Goal: Transaction & Acquisition: Subscribe to service/newsletter

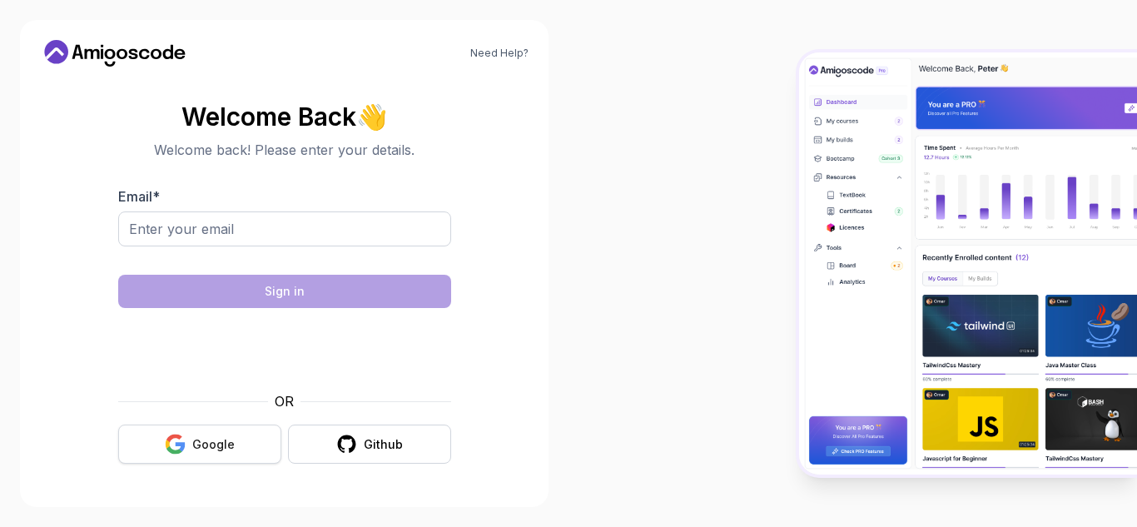
click at [186, 434] on icon "button" at bounding box center [175, 444] width 21 height 21
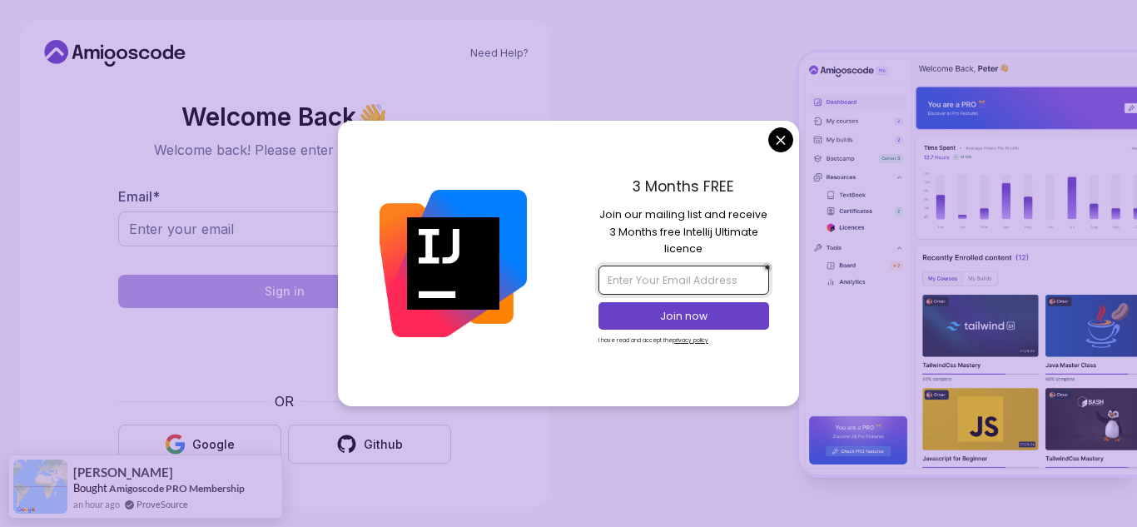
click at [698, 281] on input "email" at bounding box center [683, 279] width 170 height 28
type input "[EMAIL_ADDRESS][DOMAIN_NAME]"
click at [690, 309] on p "Join now" at bounding box center [684, 316] width 138 height 15
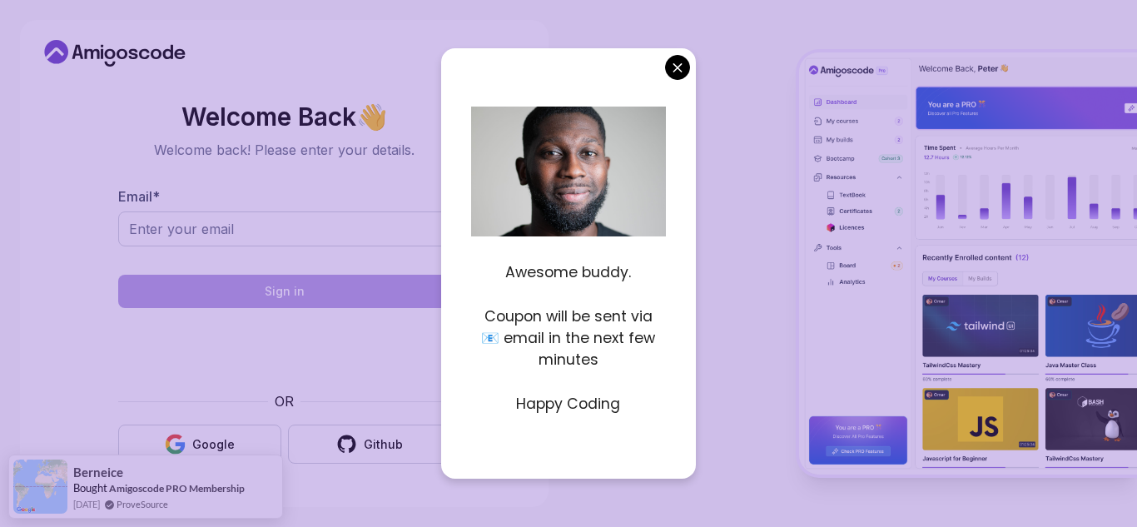
click at [681, 75] on body "Need Help? Welcome Back 👋 Welcome back! Please enter your details. Email * Sign…" at bounding box center [568, 263] width 1137 height 527
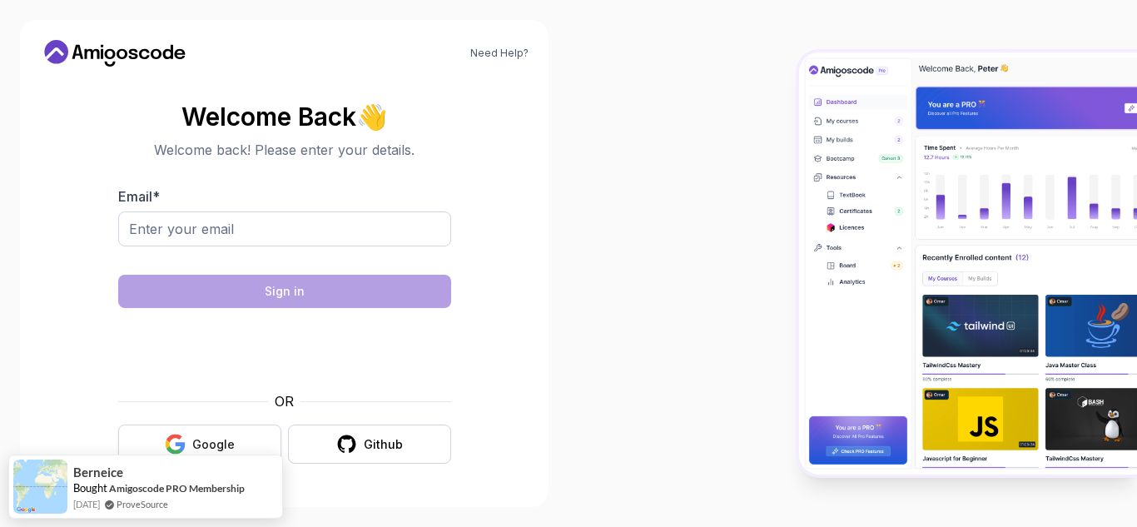
click at [272, 433] on button "Google" at bounding box center [199, 443] width 163 height 39
click at [206, 443] on div "Google" at bounding box center [213, 444] width 42 height 17
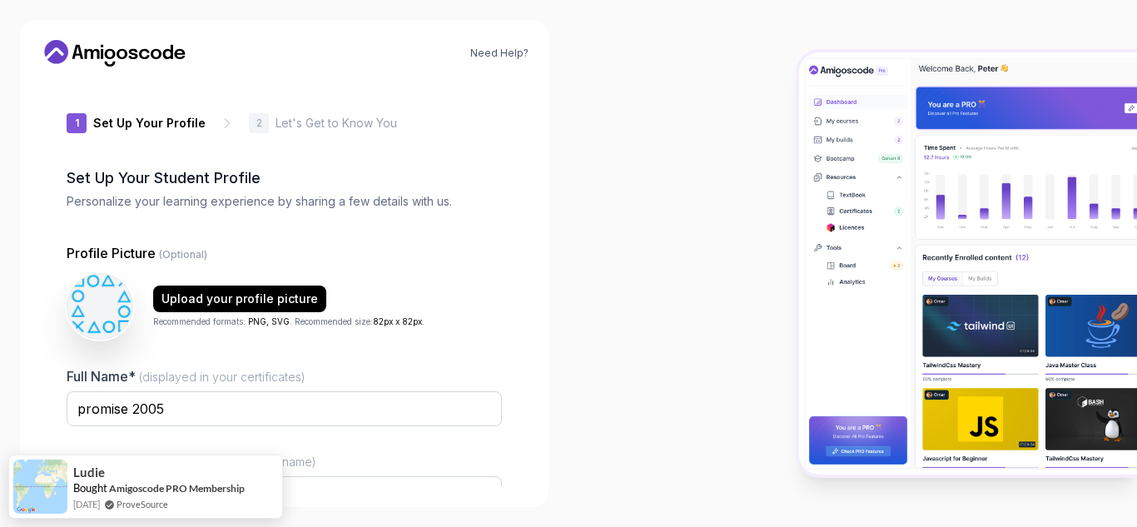
type input "quicksparrowf0d61"
click at [264, 394] on input "promise 2005" at bounding box center [284, 408] width 435 height 35
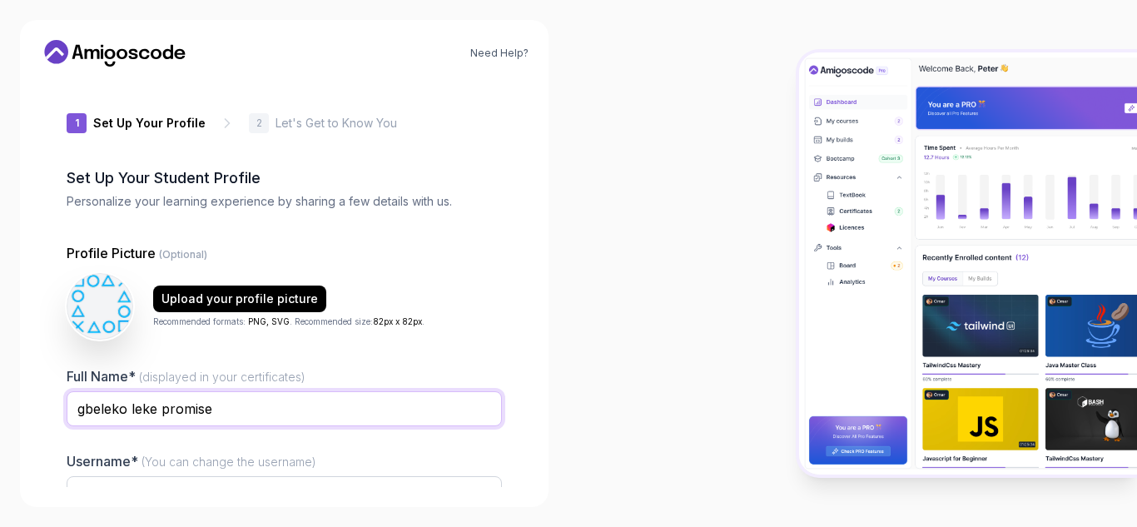
type input "gbeleko leke promise"
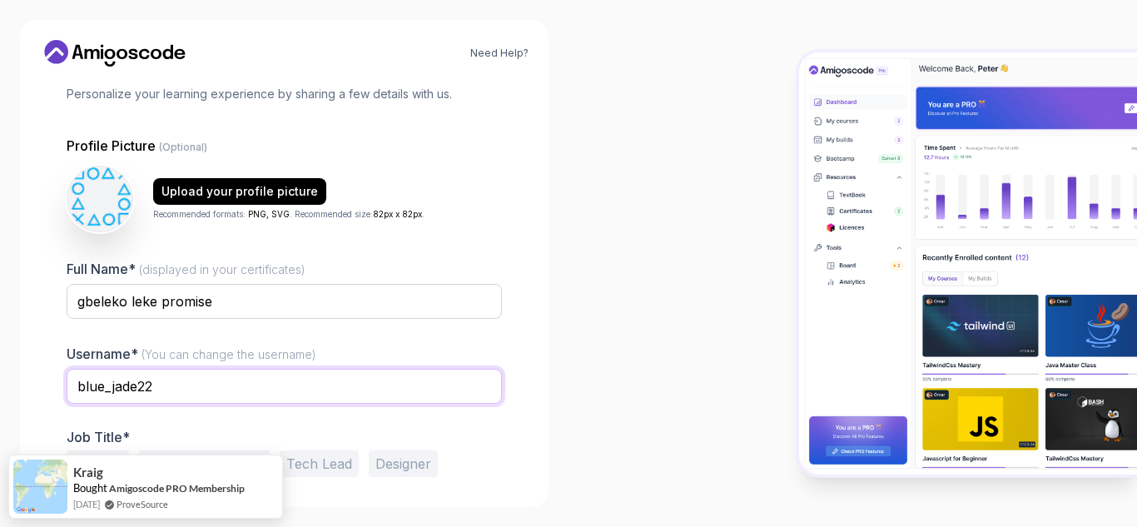
scroll to position [167, 0]
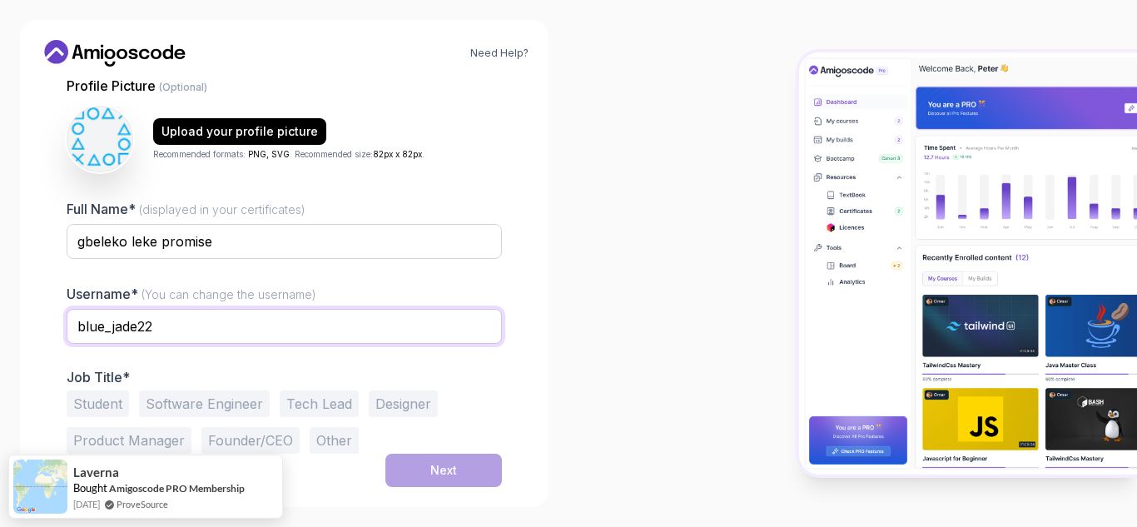
type input "blue_jade22"
click at [113, 403] on button "Student" at bounding box center [98, 403] width 62 height 27
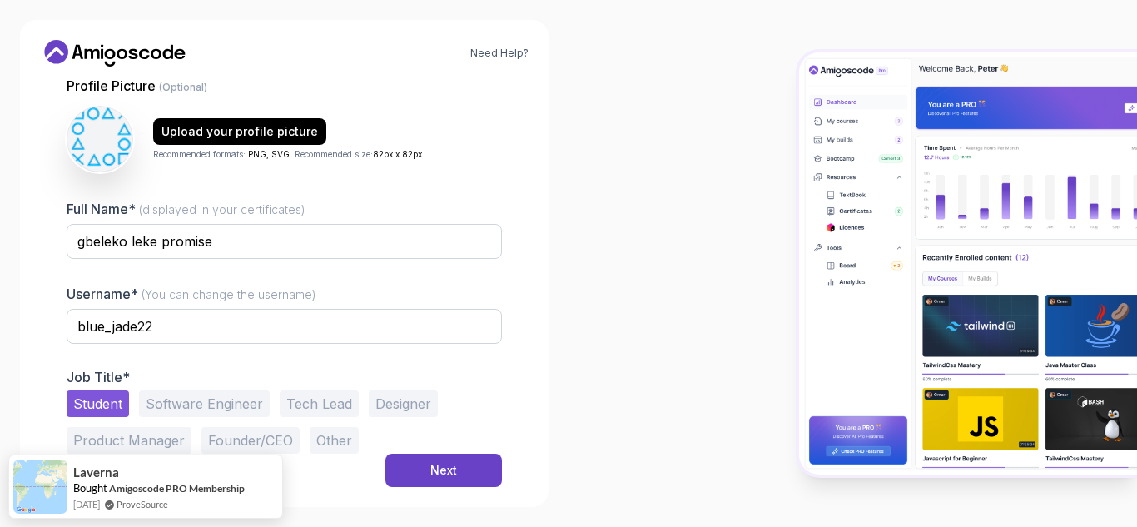
click at [326, 443] on button "Other" at bounding box center [334, 440] width 49 height 27
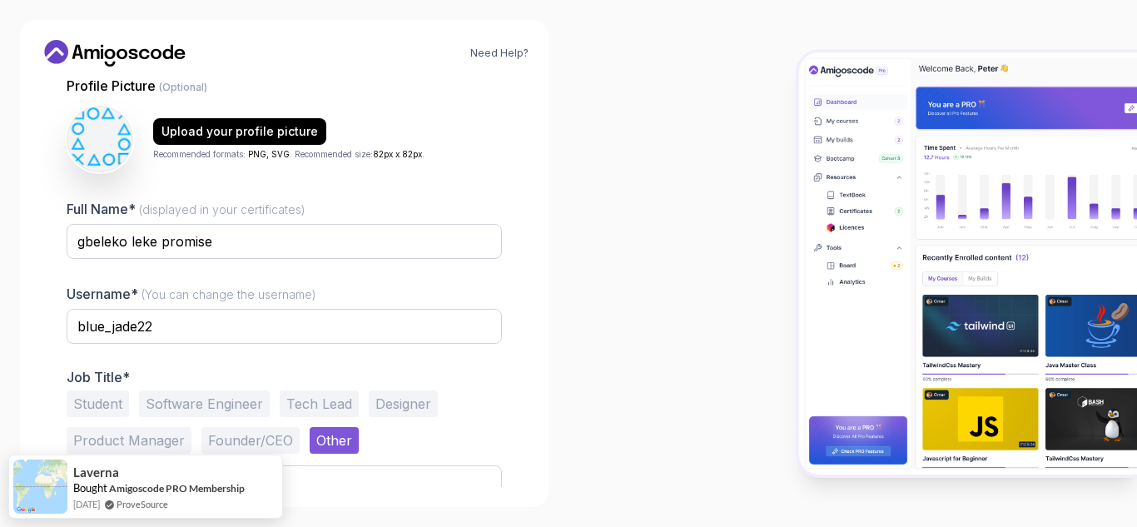
click at [108, 408] on button "Student" at bounding box center [98, 403] width 62 height 27
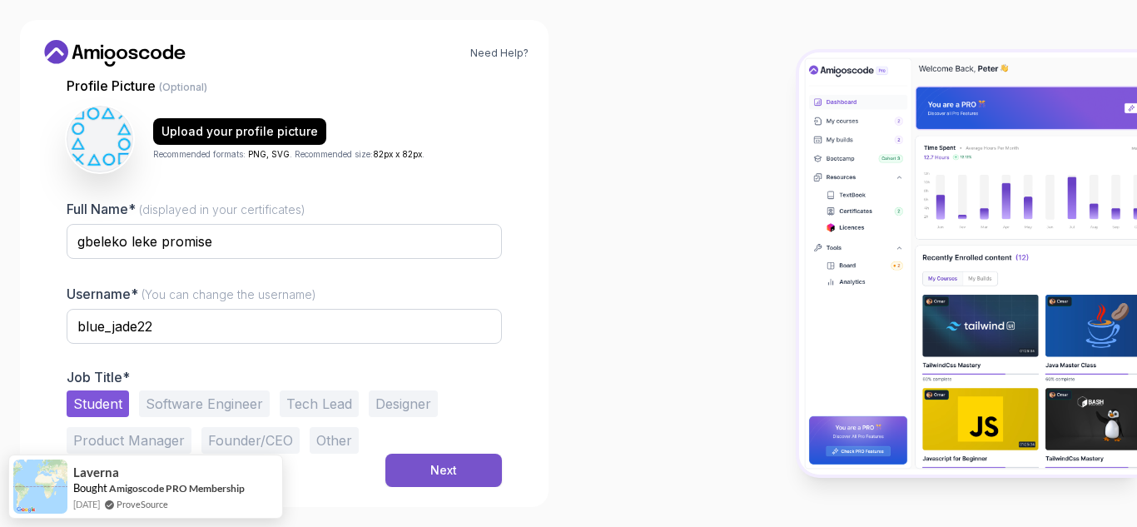
click at [394, 462] on button "Next" at bounding box center [443, 470] width 117 height 33
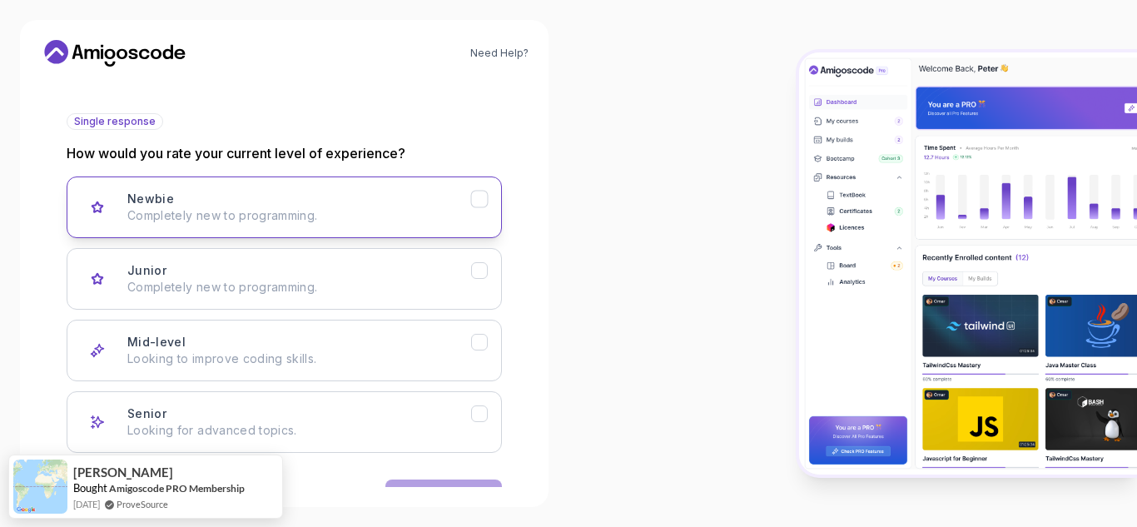
click at [482, 200] on icon "Newbie" at bounding box center [480, 199] width 16 height 16
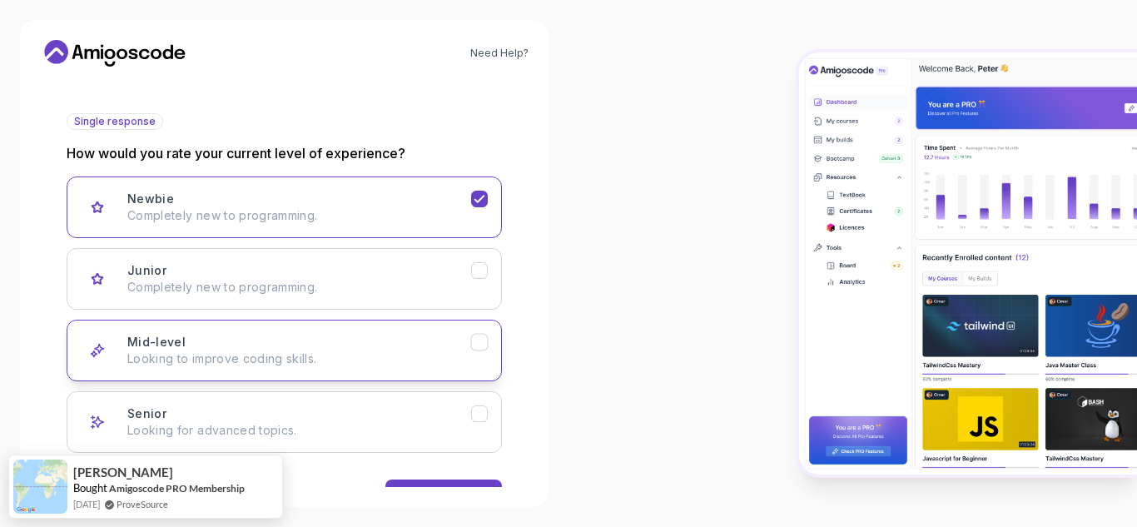
scroll to position [220, 0]
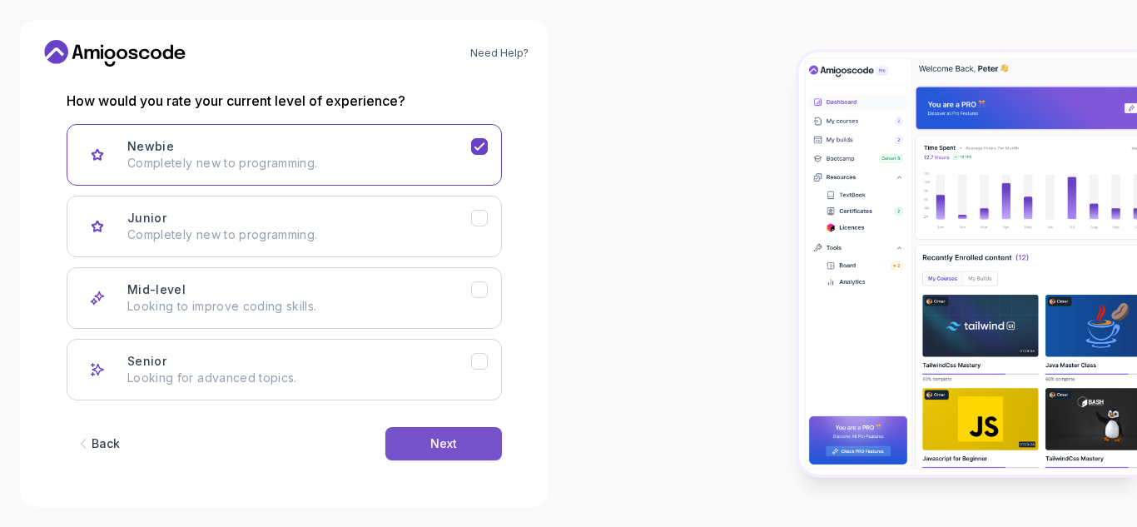
click at [472, 432] on button "Next" at bounding box center [443, 443] width 117 height 33
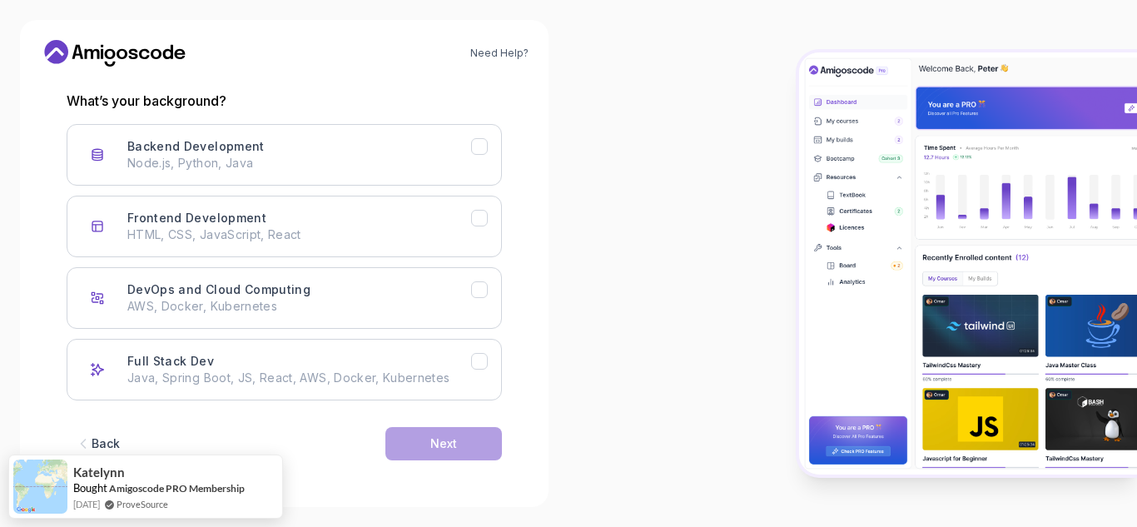
click at [80, 434] on button "Back" at bounding box center [98, 443] width 62 height 33
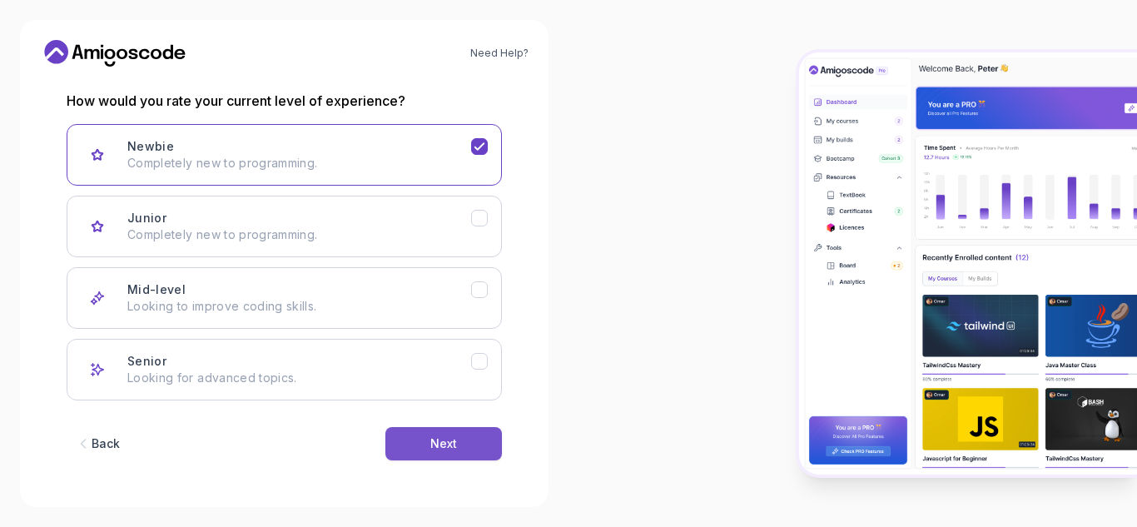
click at [410, 456] on button "Next" at bounding box center [443, 443] width 117 height 33
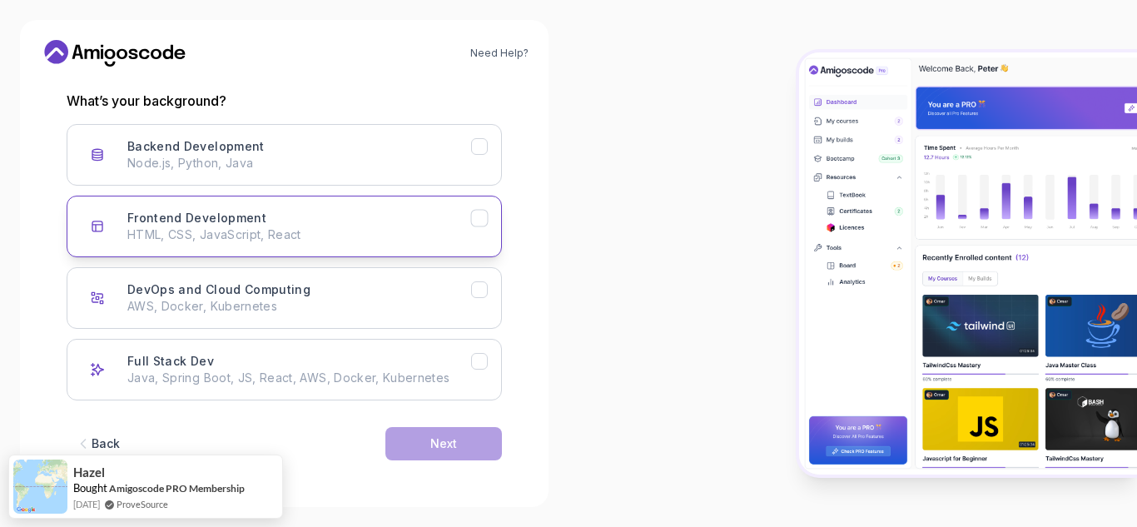
click at [435, 225] on div "Frontend Development HTML, CSS, JavaScript, React" at bounding box center [299, 226] width 344 height 33
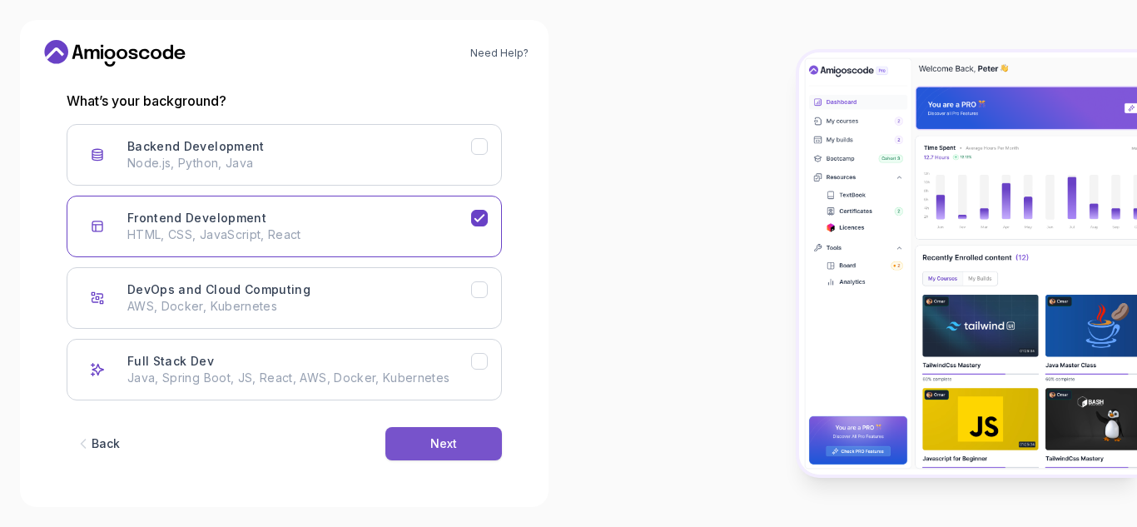
click at [428, 432] on button "Next" at bounding box center [443, 443] width 117 height 33
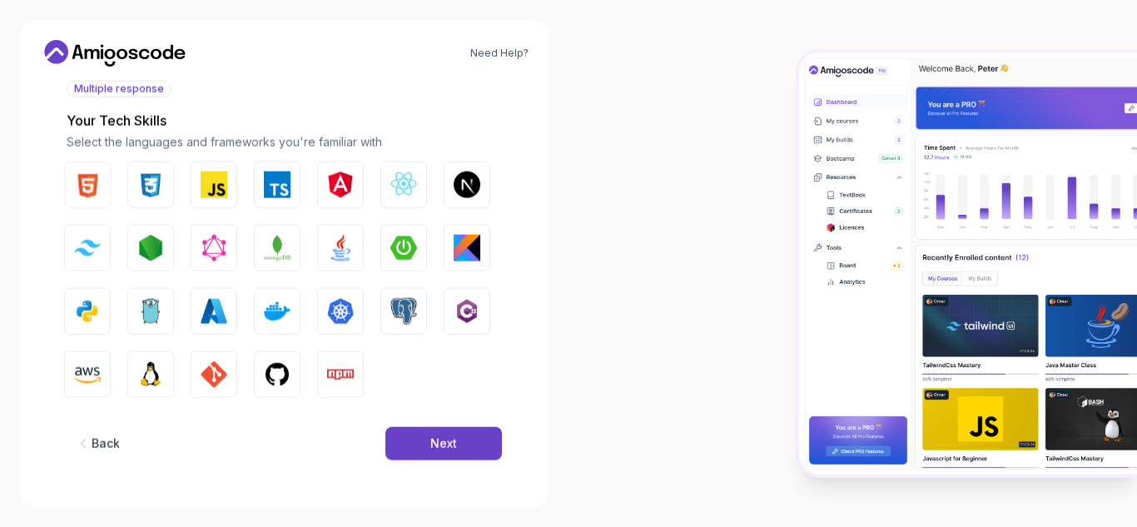
scroll to position [200, 0]
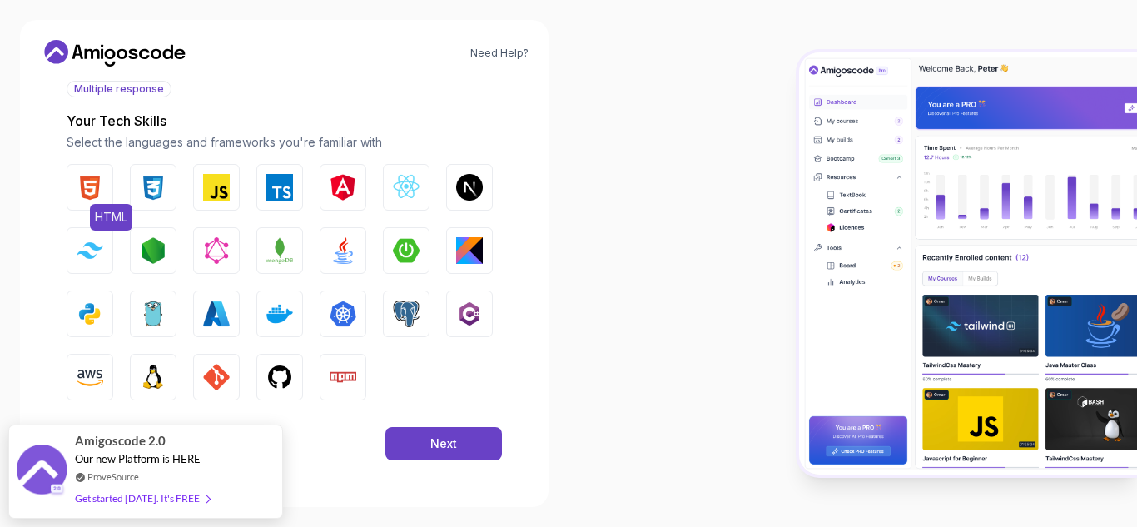
click at [86, 196] on img "button" at bounding box center [90, 187] width 27 height 27
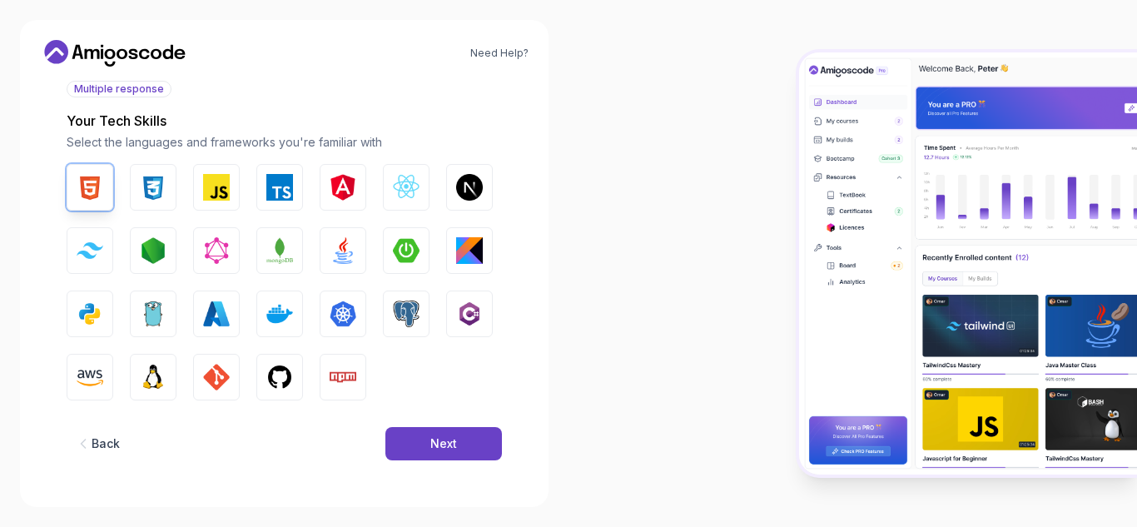
click at [110, 444] on div "Back" at bounding box center [106, 443] width 28 height 17
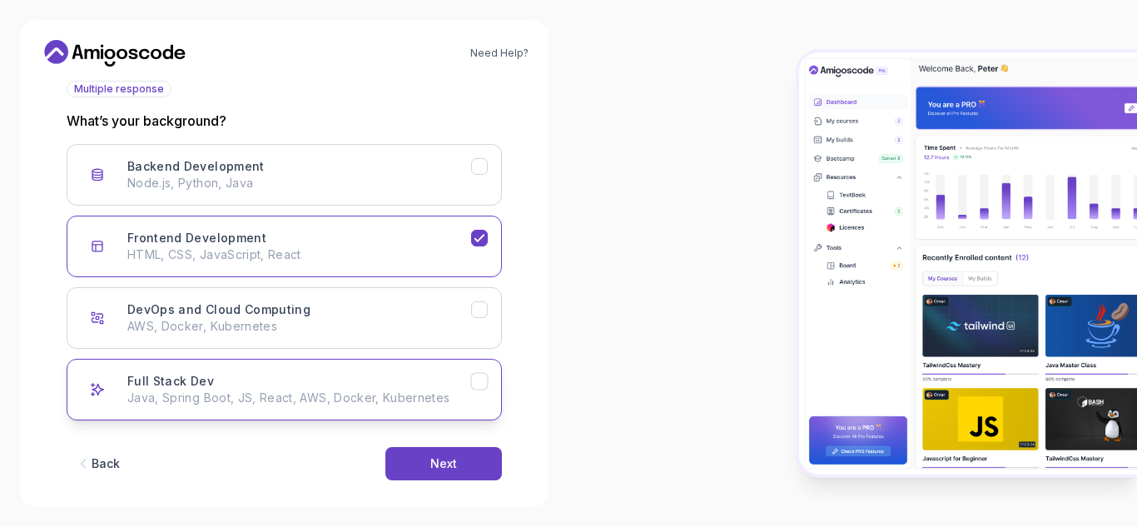
click at [190, 379] on h3 "Full Stack Dev" at bounding box center [170, 381] width 87 height 17
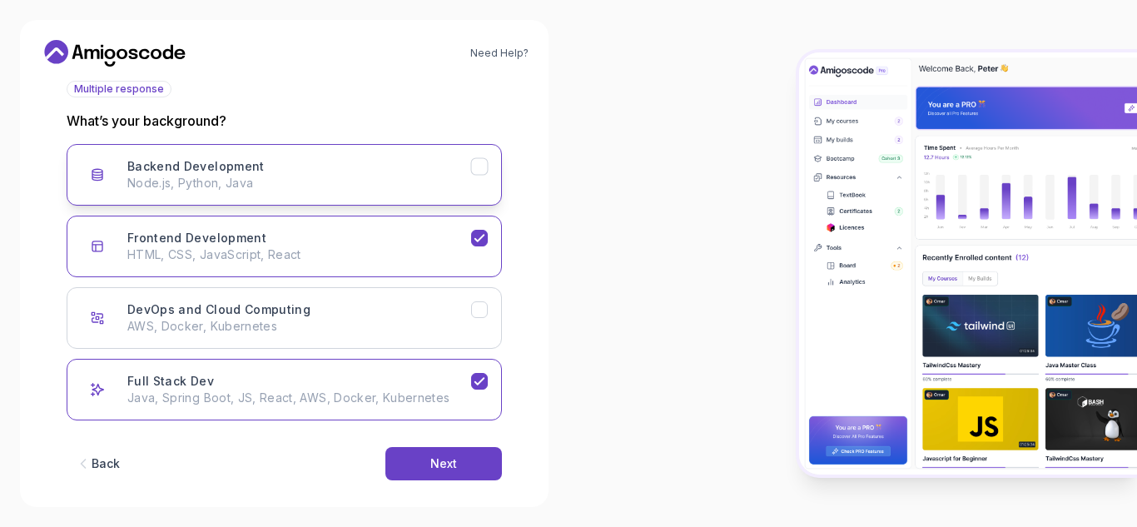
click at [495, 178] on button "Backend Development Node.js, Python, Java" at bounding box center [284, 175] width 435 height 62
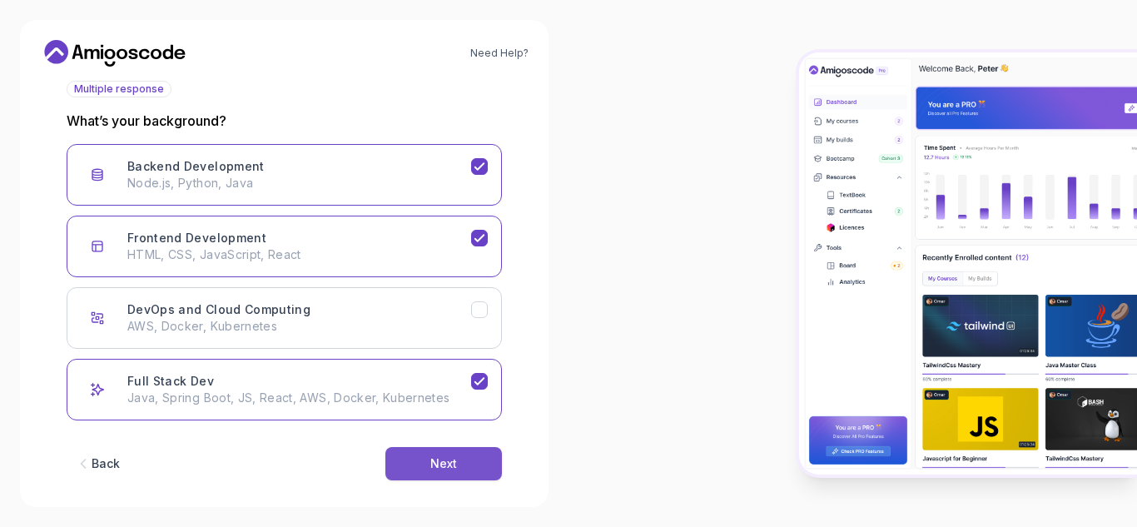
click at [467, 470] on button "Next" at bounding box center [443, 463] width 117 height 33
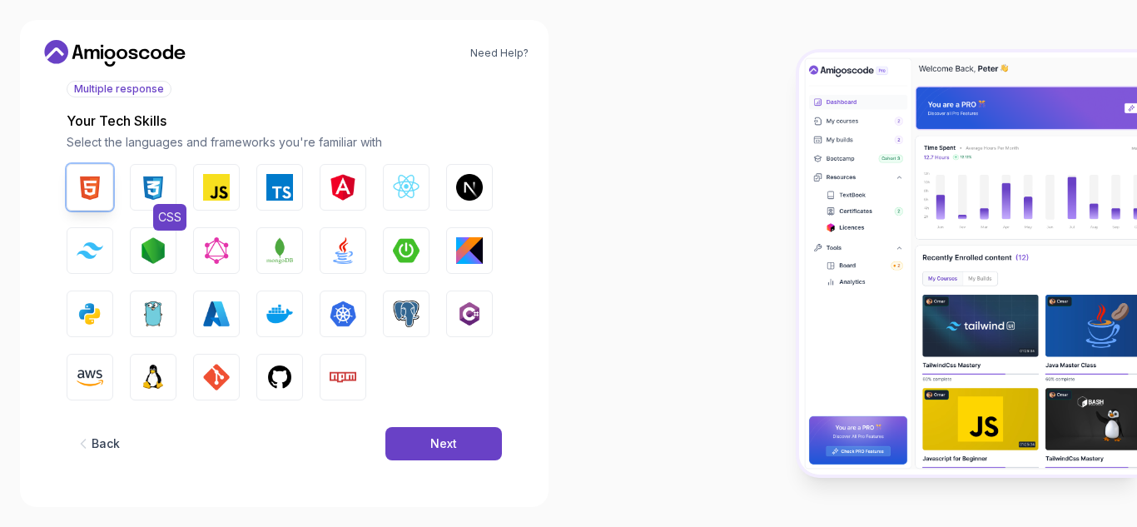
click at [156, 190] on img "button" at bounding box center [153, 187] width 27 height 27
click at [217, 191] on img "button" at bounding box center [216, 187] width 27 height 27
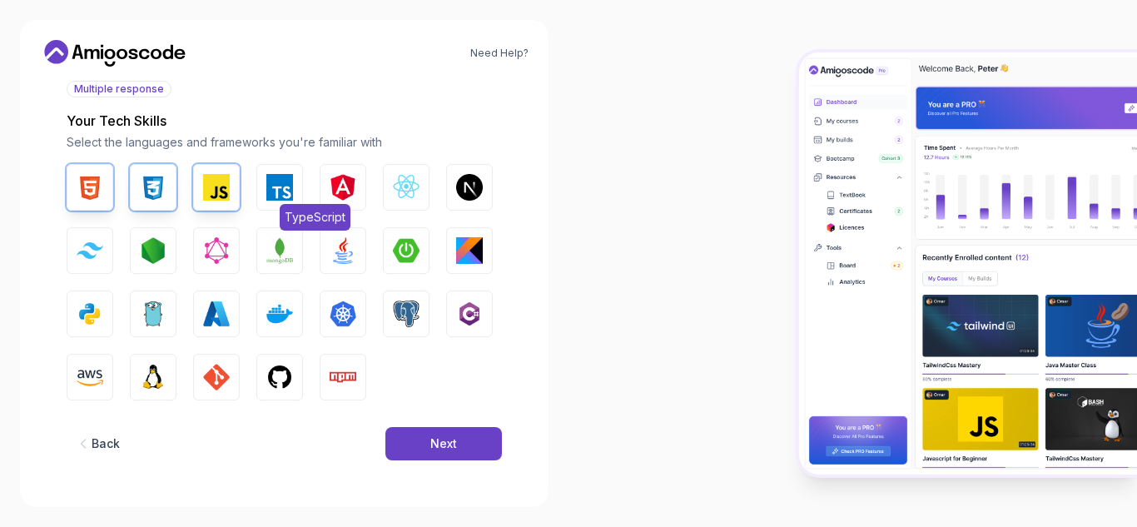
click at [283, 192] on img "button" at bounding box center [279, 187] width 27 height 27
click at [401, 206] on button "React.js" at bounding box center [406, 187] width 47 height 47
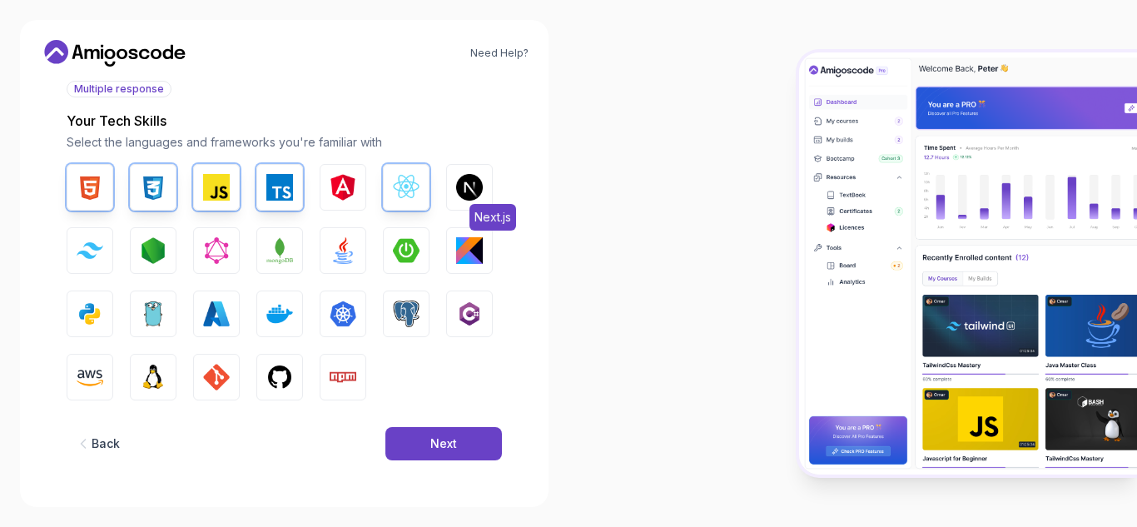
click at [459, 191] on img "button" at bounding box center [469, 187] width 27 height 27
click at [92, 244] on img "button" at bounding box center [90, 250] width 27 height 16
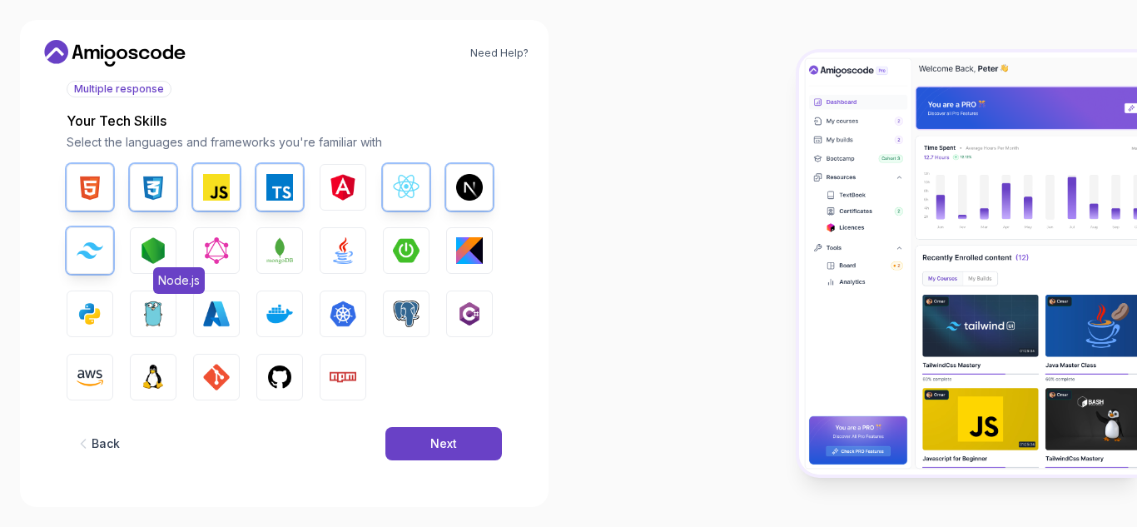
click at [169, 245] on button "Node.js" at bounding box center [153, 250] width 47 height 47
click at [290, 241] on img "button" at bounding box center [279, 250] width 27 height 27
click at [278, 310] on img "button" at bounding box center [279, 313] width 27 height 27
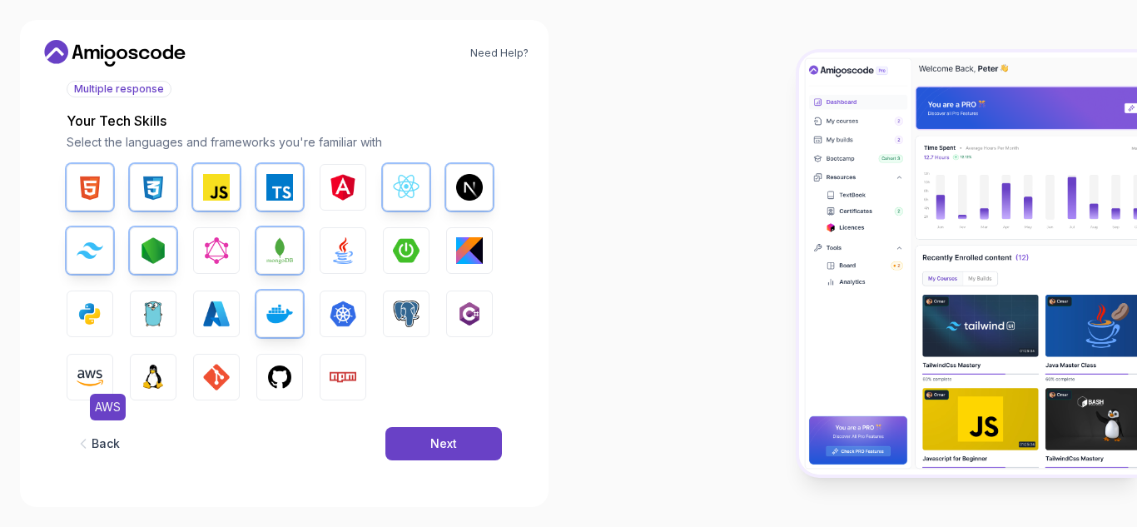
click at [107, 384] on button "AWS" at bounding box center [90, 377] width 47 height 47
click at [230, 386] on button "GIT" at bounding box center [216, 377] width 47 height 47
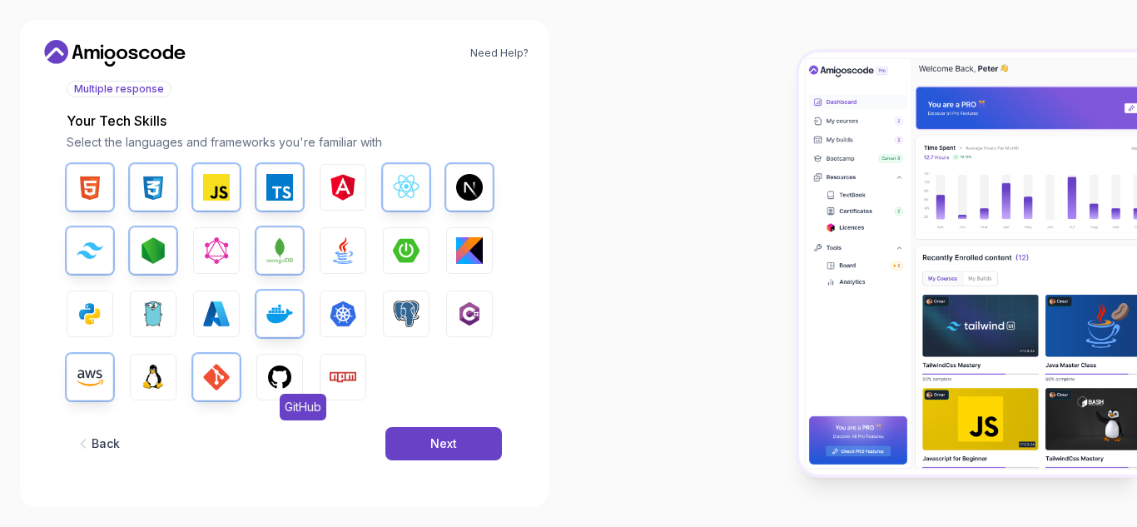
click at [280, 379] on img "button" at bounding box center [279, 377] width 27 height 27
click at [335, 378] on img "button" at bounding box center [343, 377] width 27 height 27
click at [451, 437] on div "Next" at bounding box center [443, 443] width 27 height 17
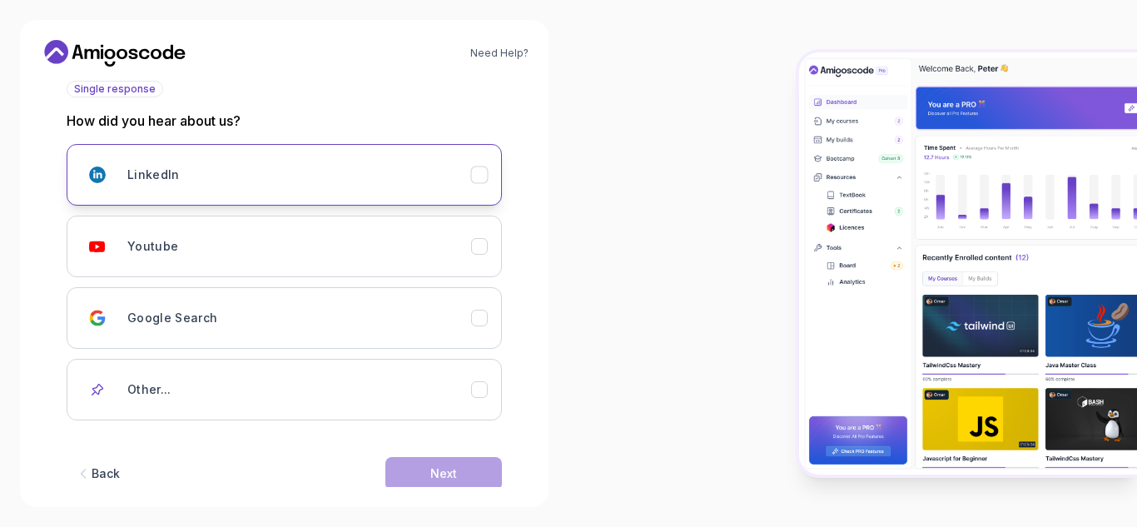
click at [476, 187] on button "LinkedIn" at bounding box center [284, 175] width 435 height 62
click at [484, 183] on div "LinkedIn" at bounding box center [479, 174] width 17 height 17
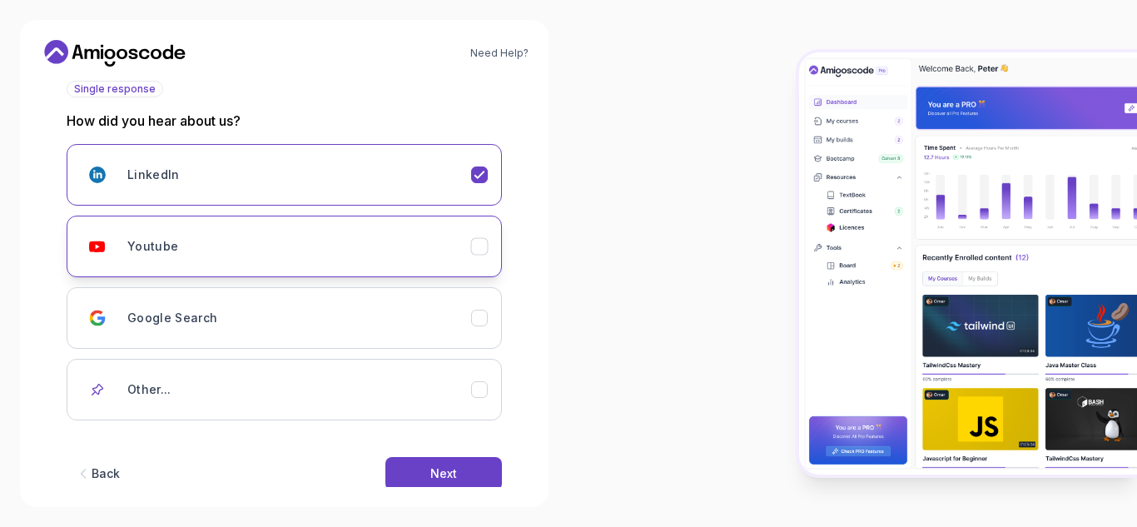
click at [481, 249] on icon "Youtube" at bounding box center [480, 247] width 16 height 16
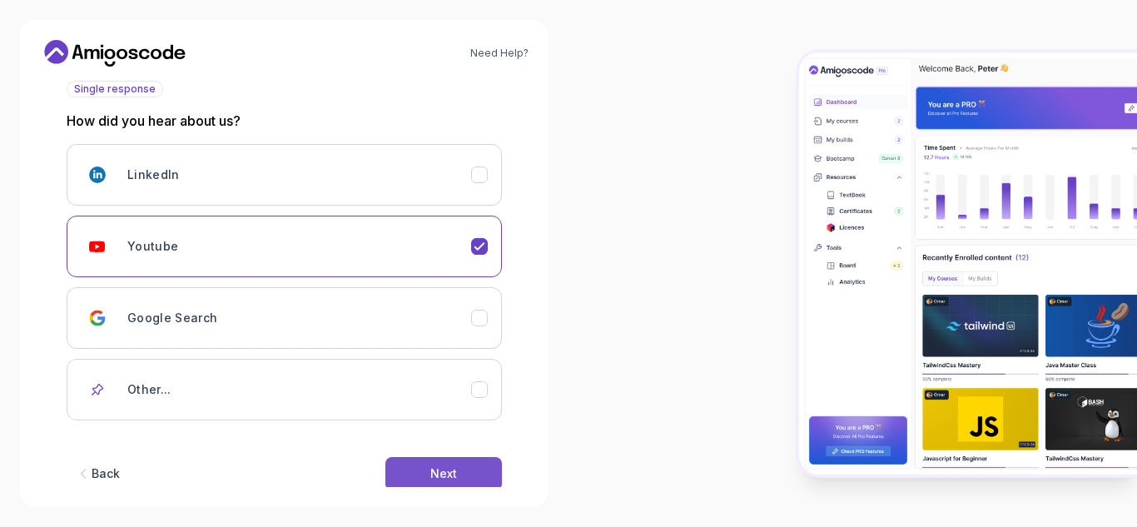
click at [461, 469] on button "Next" at bounding box center [443, 473] width 117 height 33
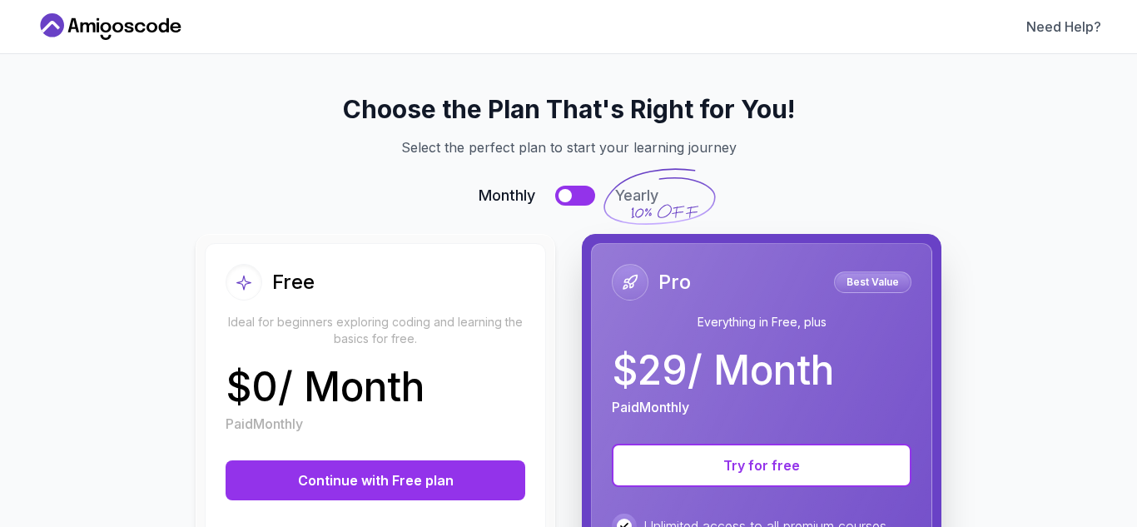
scroll to position [0, 0]
click at [461, 469] on button "Continue with Free plan" at bounding box center [376, 480] width 300 height 40
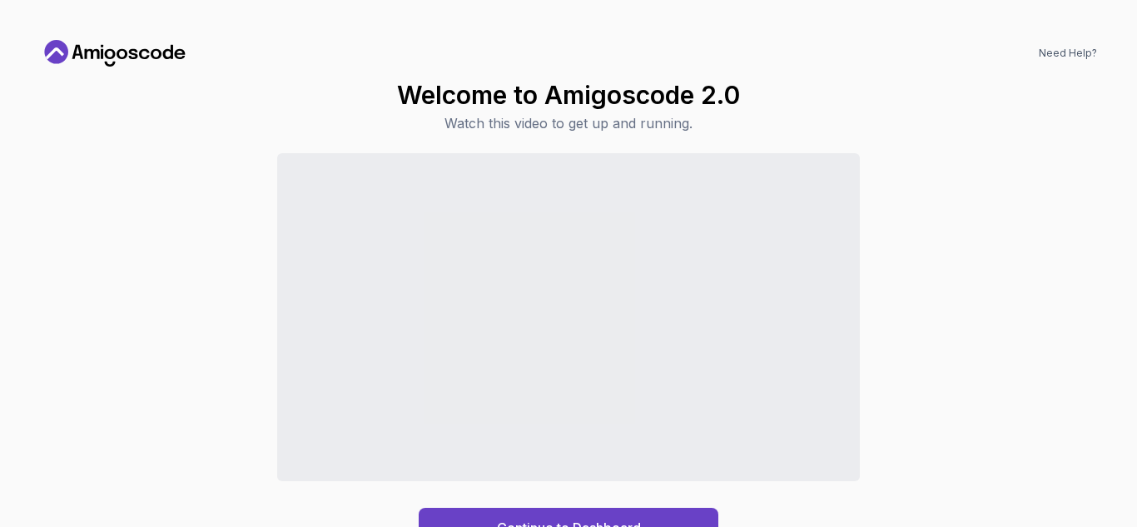
click at [673, 52] on div "Need Help?" at bounding box center [568, 53] width 1057 height 27
click at [493, 513] on button "Continue to Dashboard" at bounding box center [569, 528] width 300 height 40
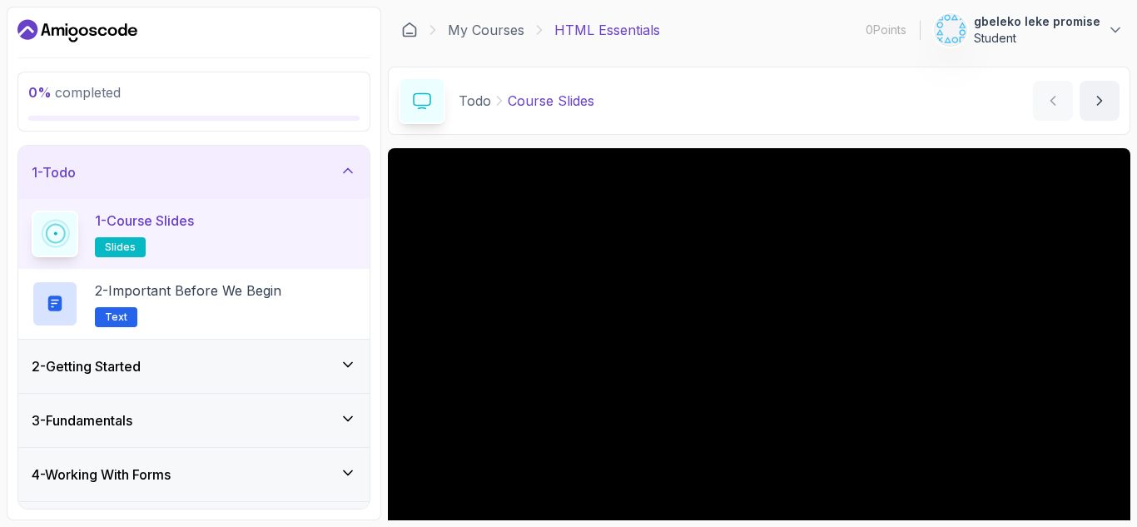
click at [340, 172] on icon at bounding box center [348, 170] width 17 height 17
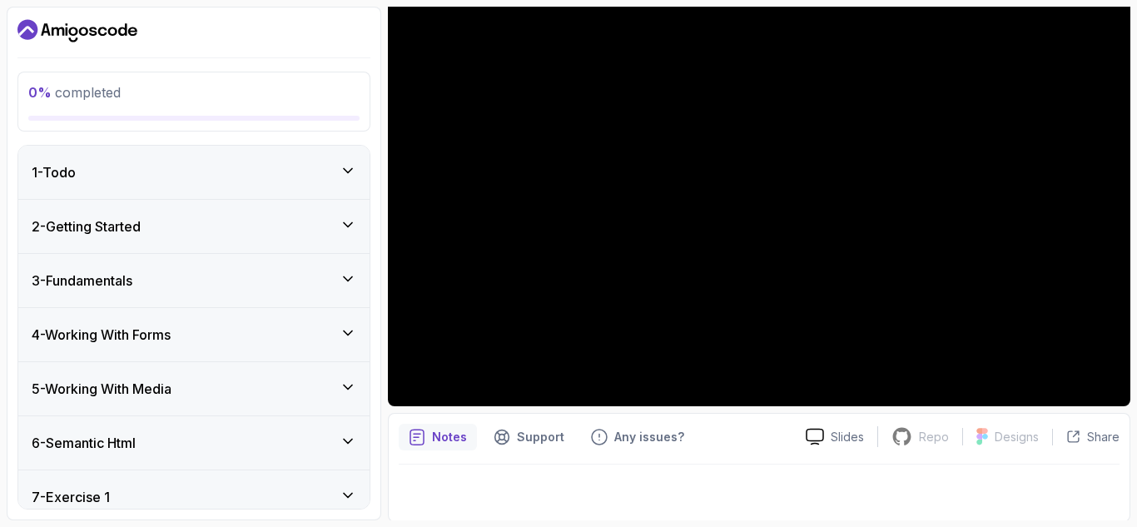
scroll to position [161, 0]
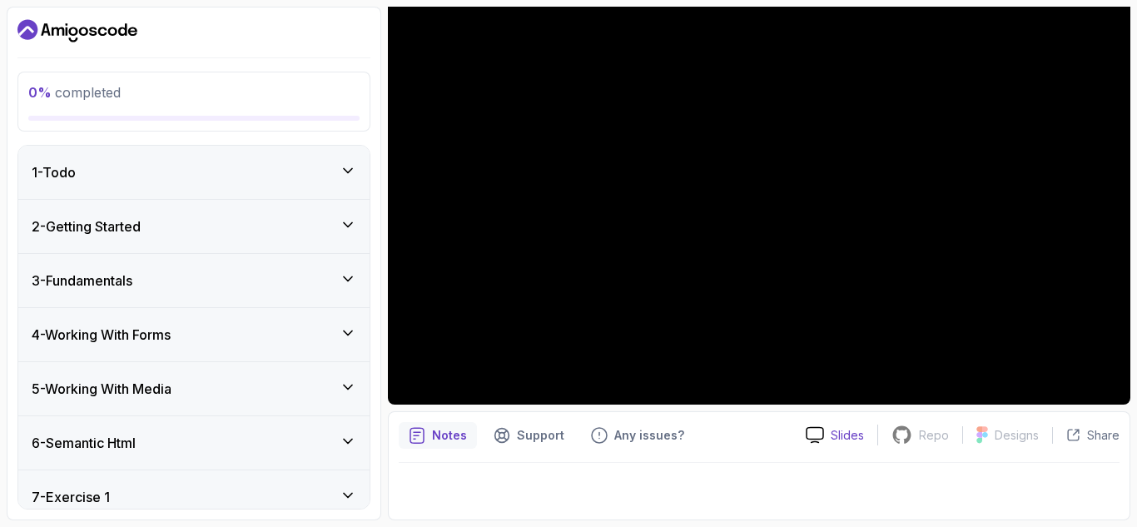
click at [834, 433] on p "Slides" at bounding box center [846, 435] width 33 height 17
